Goal: Check status: Check status

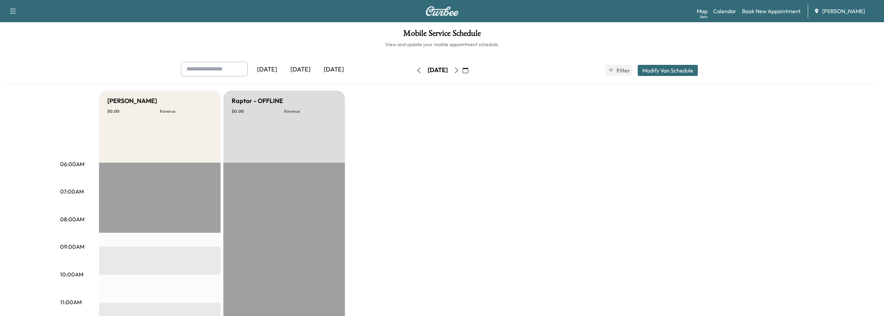
click at [459, 70] on icon "button" at bounding box center [457, 71] width 6 height 6
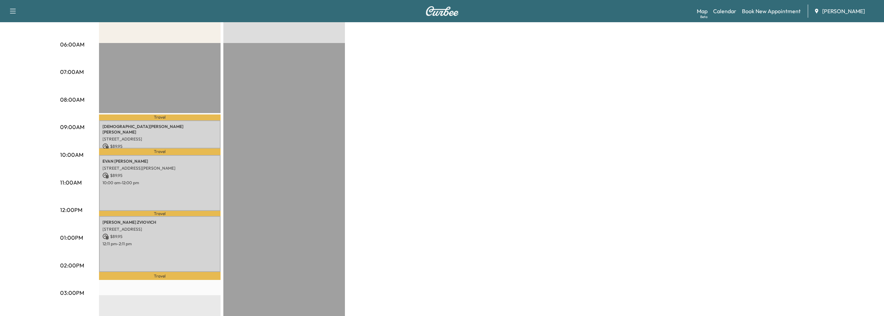
scroll to position [139, 0]
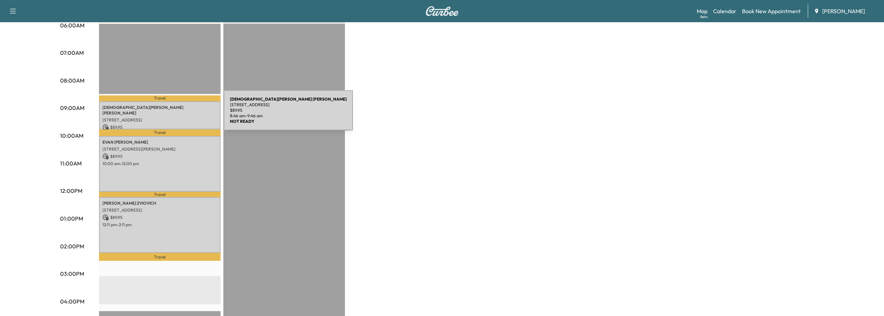
click at [172, 117] on p "50 W Belle Isle Rd NE, Atlanta, GA 30342, USA" at bounding box center [159, 120] width 115 height 6
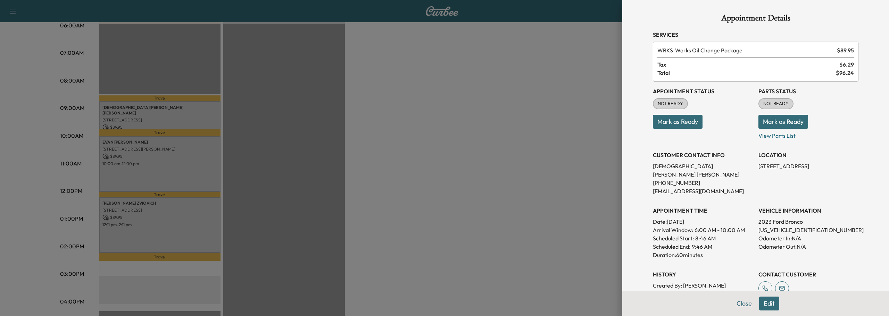
click at [737, 304] on button "Close" at bounding box center [744, 304] width 24 height 14
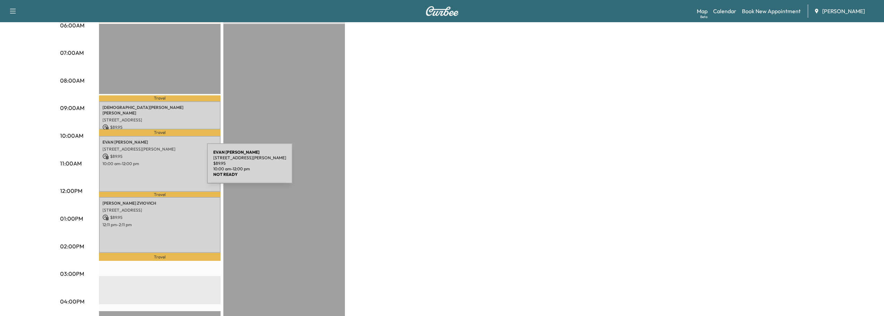
click at [155, 168] on div "EVAN BARRON 2010 RIVER NORTH PKWY, SANDY SPRINGS, GA, USA $ 89.95 10:00 am - 12…" at bounding box center [160, 164] width 122 height 56
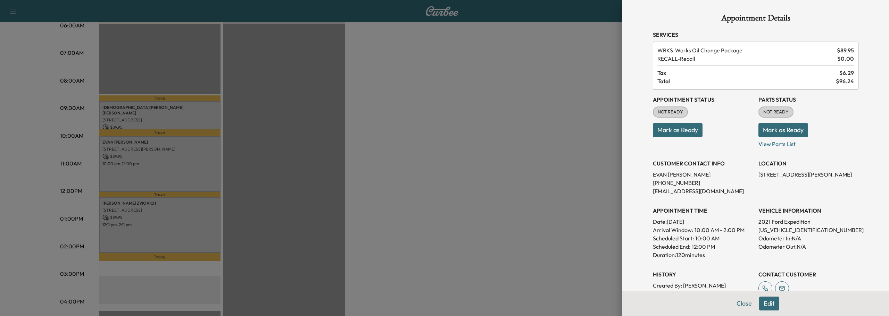
click at [155, 215] on div at bounding box center [444, 158] width 889 height 316
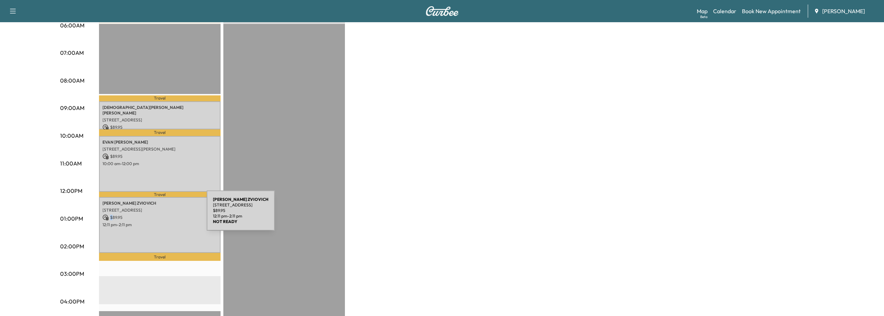
click at [155, 215] on p "$ 89.95" at bounding box center [159, 218] width 115 height 6
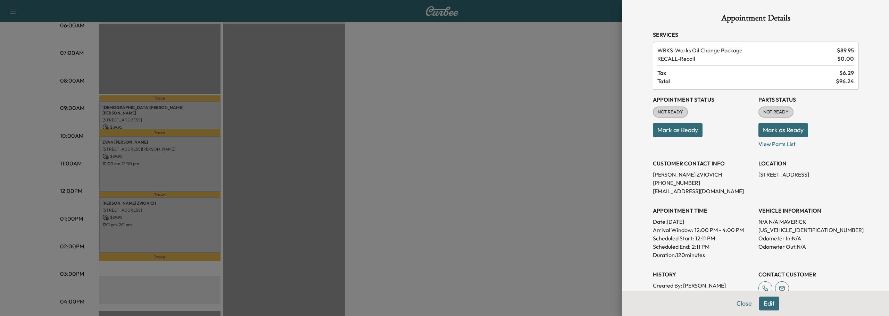
click at [735, 301] on button "Close" at bounding box center [744, 304] width 24 height 14
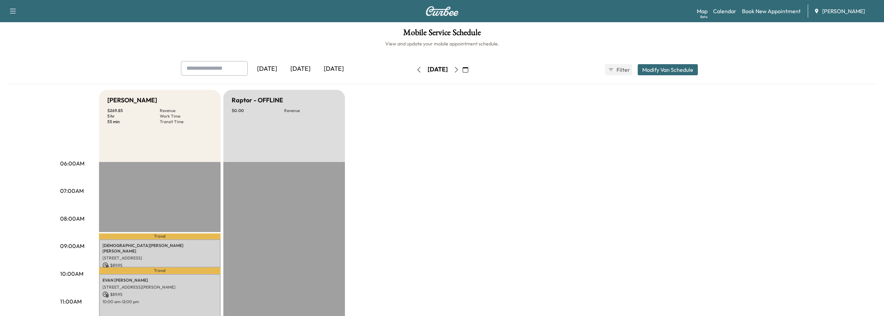
scroll to position [0, 0]
click at [416, 69] on icon "button" at bounding box center [419, 71] width 6 height 6
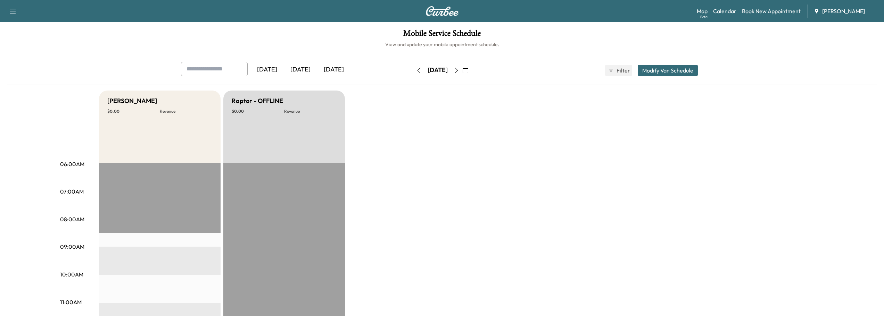
click at [413, 69] on button "button" at bounding box center [419, 70] width 12 height 11
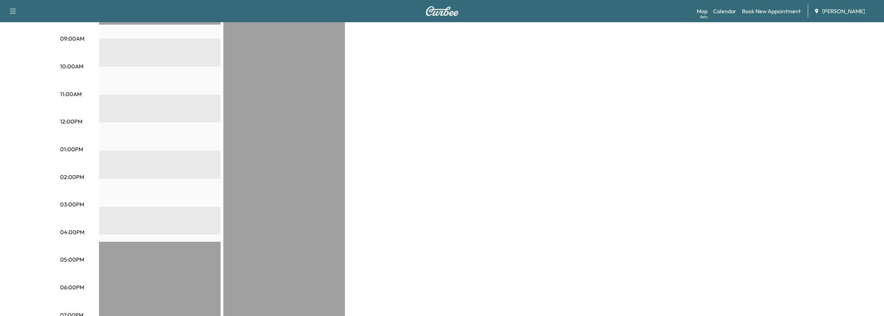
scroll to position [35, 0]
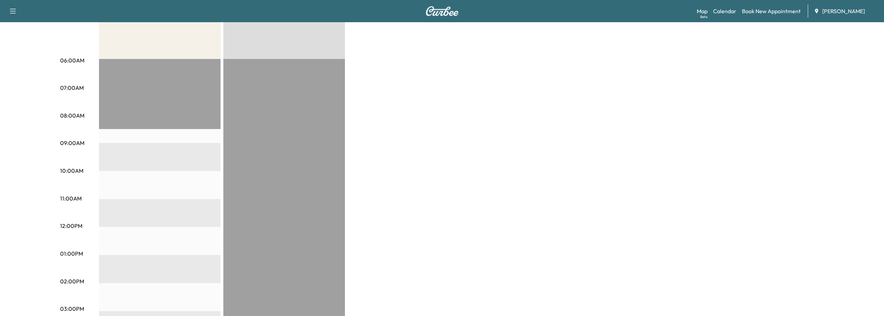
scroll to position [104, 0]
